Goal: Find specific page/section: Find specific page/section

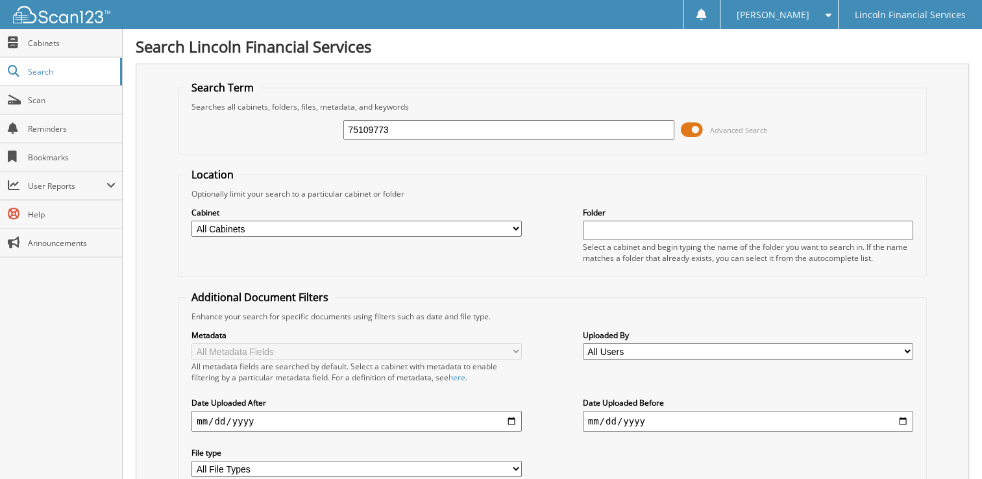
type input "75109773"
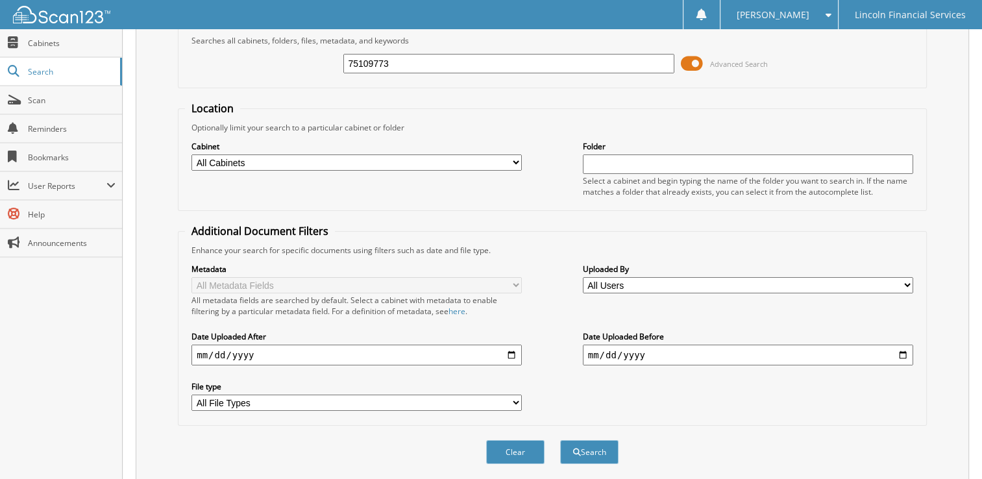
scroll to position [233, 0]
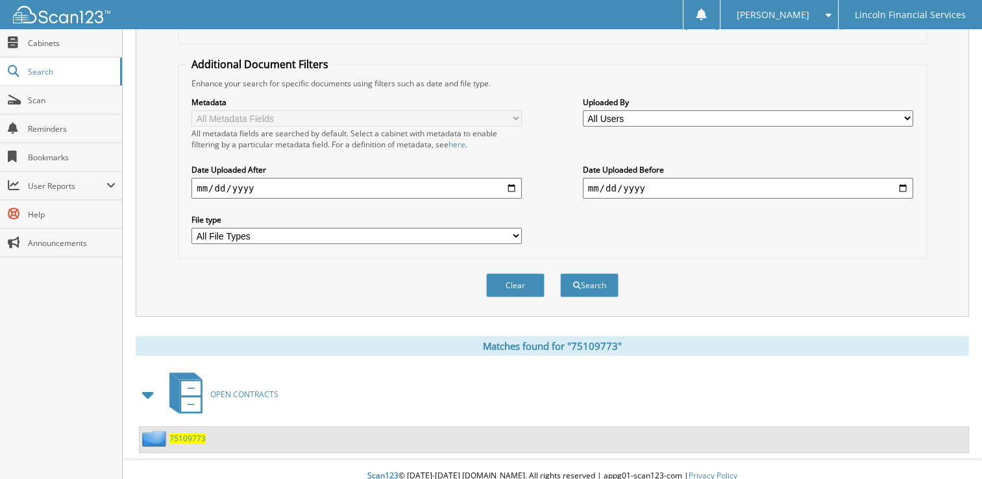
click at [193, 385] on icon at bounding box center [190, 396] width 23 height 34
